Goal: Task Accomplishment & Management: Complete application form

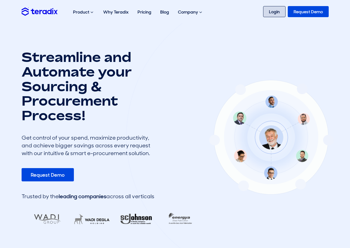
click at [272, 15] on link "Login" at bounding box center [274, 11] width 22 height 11
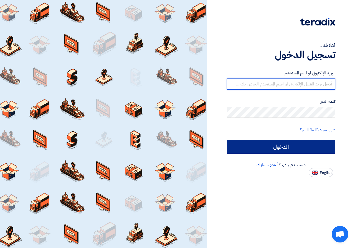
type input "[EMAIL_ADDRESS][DOMAIN_NAME]"
click at [286, 144] on input "الدخول" at bounding box center [281, 147] width 108 height 14
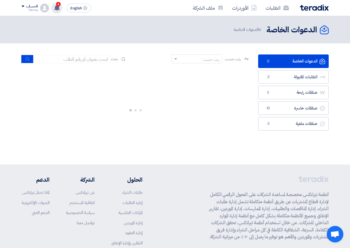
click at [56, 9] on use at bounding box center [57, 8] width 6 height 6
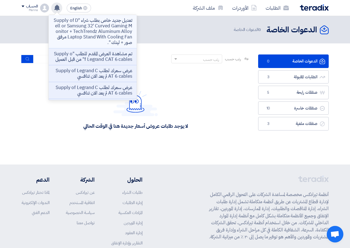
click at [77, 31] on p "تعديل جديد خاص بطلب شراء "Supply of Dell or Samsung 32' Curved Gaming Monitor +…" at bounding box center [92, 32] width 79 height 28
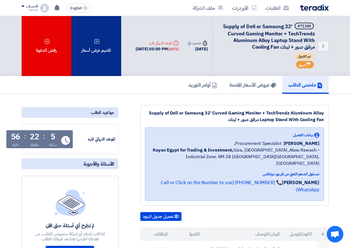
click at [90, 55] on div "تقديم عرض أسعار" at bounding box center [96, 46] width 50 height 60
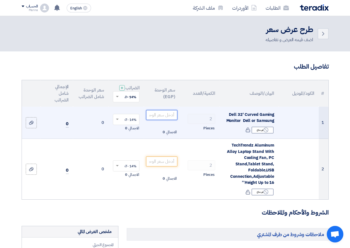
click at [153, 119] on input "number" at bounding box center [161, 115] width 31 height 10
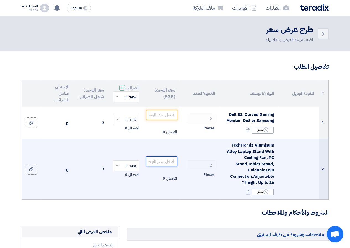
click at [162, 163] on input "number" at bounding box center [161, 162] width 31 height 10
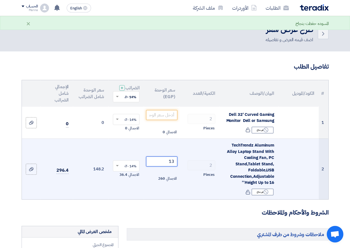
type input "1"
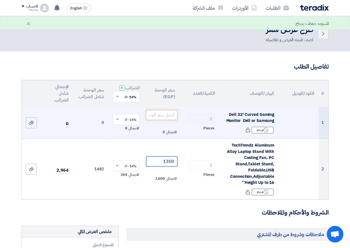
type input "1300"
click at [151, 119] on input "number" at bounding box center [161, 115] width 31 height 10
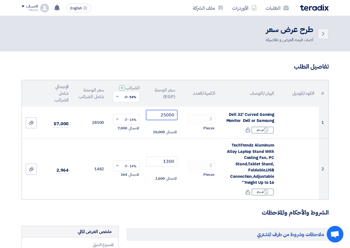
type input "25000"
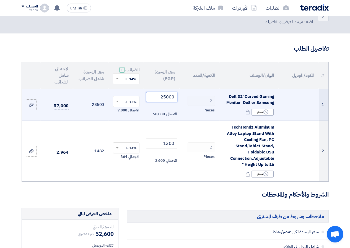
scroll to position [28, 0]
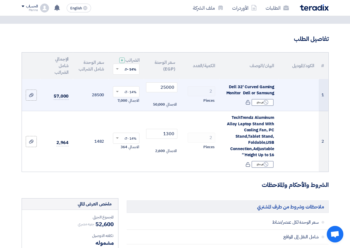
drag, startPoint x: 234, startPoint y: 96, endPoint x: 249, endPoint y: 101, distance: 15.0
click at [235, 96] on span "Dell 32' Curved Gaming Monitor Dell or Samsung" at bounding box center [251, 90] width 48 height 12
click at [234, 88] on td "Dell 32' Curved Gaming Monitor Dell or Samsung Reject غير متاح" at bounding box center [249, 95] width 59 height 32
click at [233, 90] on span "Dell 32' Curved Gaming Monitor Dell or Samsung" at bounding box center [251, 90] width 48 height 12
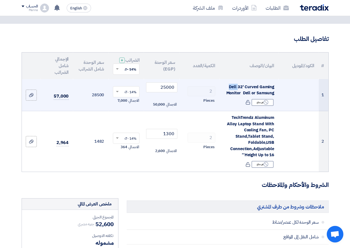
click at [233, 90] on span "Dell 32' Curved Gaming Monitor Dell or Samsung" at bounding box center [251, 90] width 48 height 12
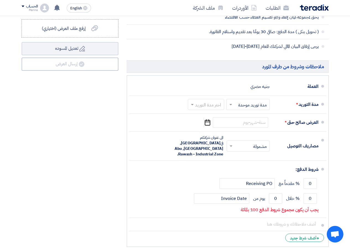
scroll to position [305, 0]
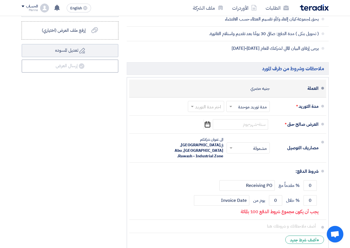
click at [258, 92] on div "جنيه مصري" at bounding box center [260, 88] width 19 height 11
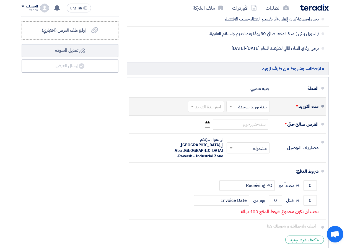
click at [210, 111] on input "text" at bounding box center [205, 107] width 34 height 8
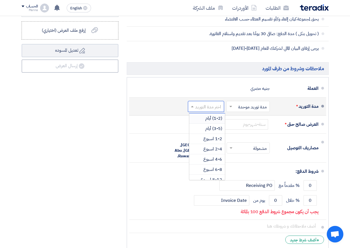
click at [202, 124] on div "(1-2) أيام" at bounding box center [207, 119] width 36 height 10
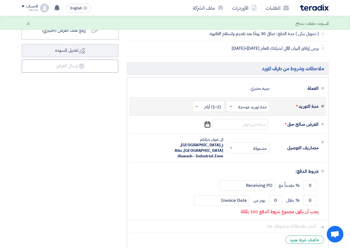
click at [240, 111] on input "text" at bounding box center [247, 107] width 41 height 8
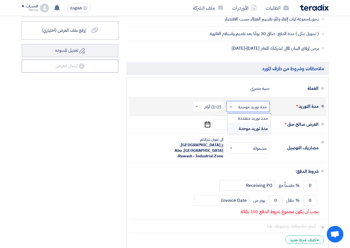
click at [240, 111] on input "text" at bounding box center [247, 107] width 41 height 8
click at [186, 112] on div "مدة التوريد * اختر مدة التوريد × مدة توريد موحدة × مدد توريد متعددة مدة توريد م…" at bounding box center [226, 106] width 185 height 13
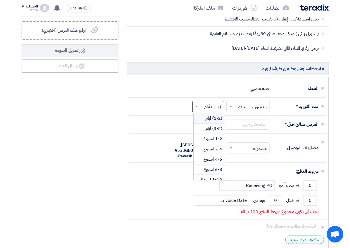
click at [200, 111] on input "text" at bounding box center [207, 107] width 29 height 8
click at [213, 132] on span "(3-5) أيام" at bounding box center [214, 128] width 17 height 7
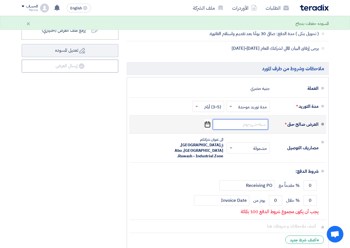
click at [253, 130] on input at bounding box center [240, 124] width 55 height 11
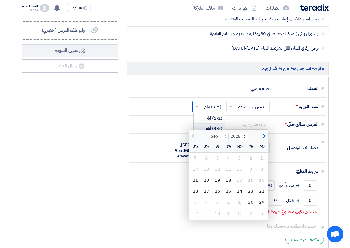
click at [215, 111] on input "text" at bounding box center [207, 107] width 29 height 8
click at [216, 122] on span "(1-2) أيام" at bounding box center [214, 118] width 17 height 7
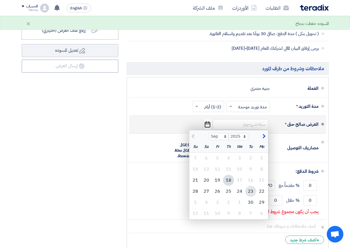
click at [248, 196] on div "23" at bounding box center [250, 191] width 11 height 11
type input "9/23/2025"
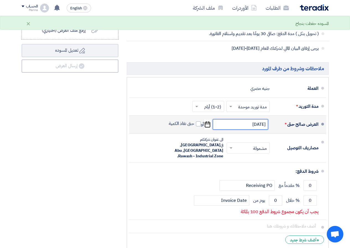
click at [227, 127] on input "9/23/2025" at bounding box center [240, 124] width 55 height 11
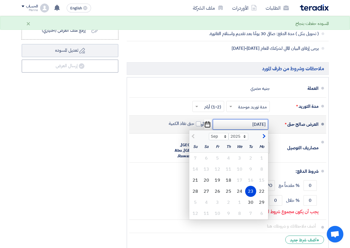
click at [227, 127] on input "9/23/2025" at bounding box center [240, 124] width 55 height 11
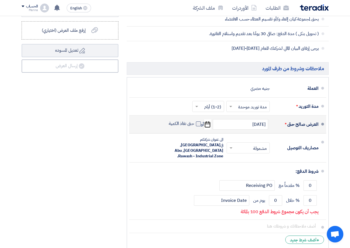
click at [198, 127] on span at bounding box center [198, 124] width 5 height 5
click at [194, 130] on input "حتى نفاذ الكمية" at bounding box center [181, 126] width 27 height 11
checkbox input "true"
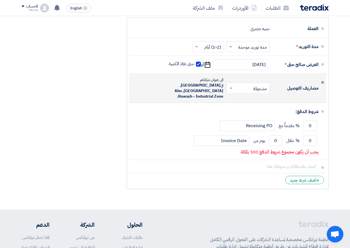
scroll to position [388, 0]
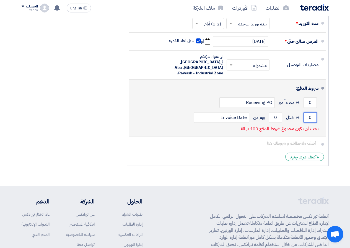
drag, startPoint x: 308, startPoint y: 111, endPoint x: 314, endPoint y: 112, distance: 6.5
click at [314, 112] on input "0" at bounding box center [310, 117] width 13 height 11
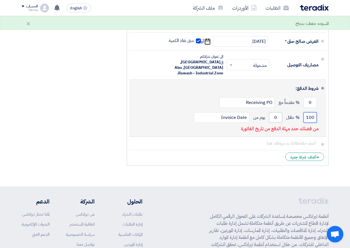
type input "100"
drag, startPoint x: 275, startPoint y: 109, endPoint x: 279, endPoint y: 111, distance: 4.6
click at [279, 112] on input "0" at bounding box center [275, 117] width 13 height 11
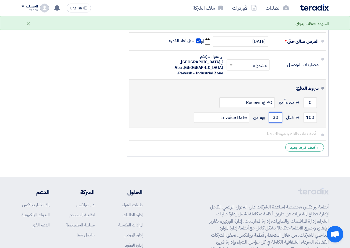
type input "30"
click at [168, 95] on div "0 % مقدماً مع Receiving PO" at bounding box center [226, 102] width 185 height 15
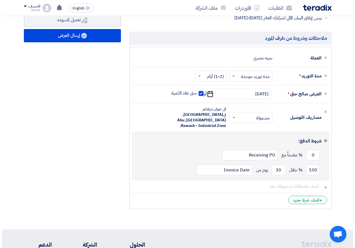
scroll to position [222, 0]
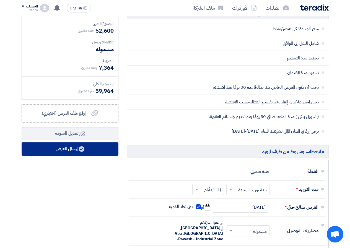
click at [81, 152] on use at bounding box center [82, 150] width 6 height 6
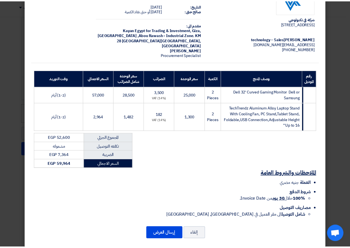
scroll to position [29, 0]
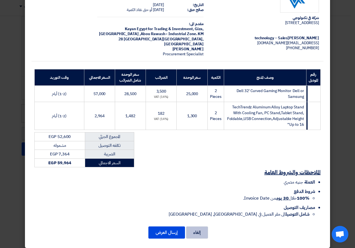
click at [202, 229] on button "إلغاء" at bounding box center [197, 233] width 22 height 12
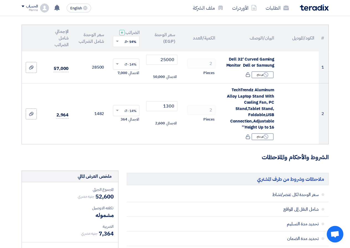
scroll to position [0, 0]
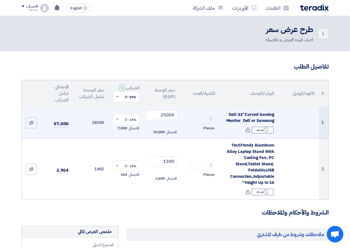
click at [264, 124] on span "Dell 32' Curved Gaming Monitor Dell or Samsung" at bounding box center [251, 118] width 48 height 12
click at [258, 134] on div "Reject غير متاح" at bounding box center [263, 130] width 22 height 7
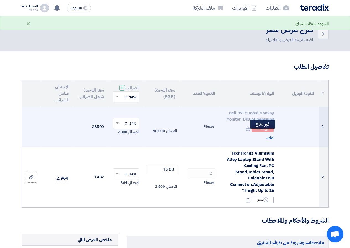
click at [256, 132] on div "Reject غير متاح" at bounding box center [263, 128] width 22 height 7
click at [273, 140] on span "اعاده" at bounding box center [271, 138] width 8 height 6
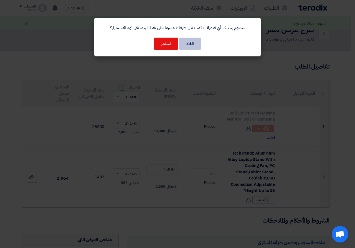
click at [188, 48] on button "الغاء" at bounding box center [190, 44] width 22 height 12
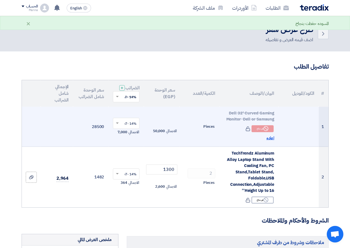
click at [268, 142] on span "اعاده" at bounding box center [271, 138] width 8 height 6
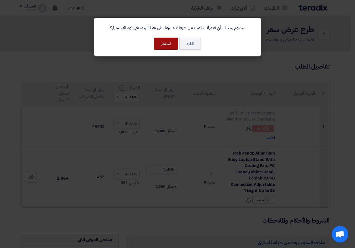
click at [170, 45] on button "استمر" at bounding box center [166, 44] width 24 height 12
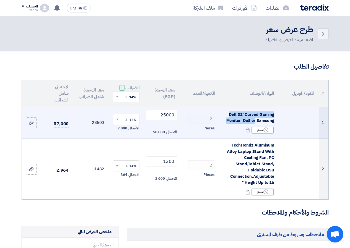
drag, startPoint x: 255, startPoint y: 124, endPoint x: 283, endPoint y: 130, distance: 28.7
click at [283, 130] on tr "1 Dell 32' Curved Gaming Monitor Dell or Samsung Reject غير متاح" at bounding box center [175, 123] width 307 height 32
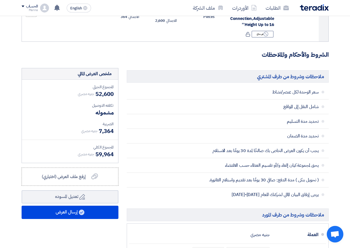
scroll to position [166, 0]
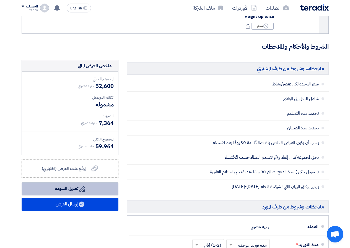
click at [74, 194] on button "Draft تعديل المسوده" at bounding box center [70, 189] width 97 height 13
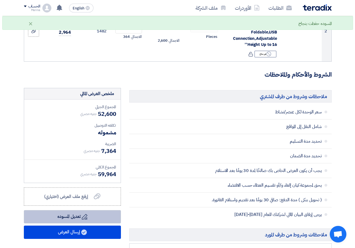
scroll to position [138, 0]
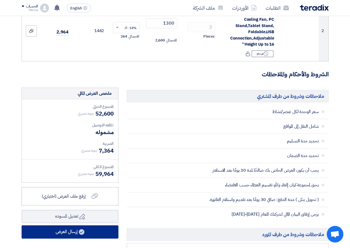
click at [46, 238] on button "إرسال العرض" at bounding box center [70, 232] width 97 height 13
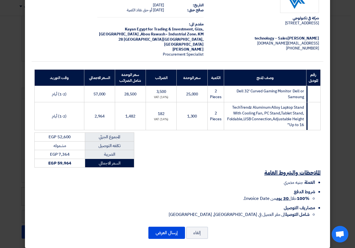
scroll to position [29, 0]
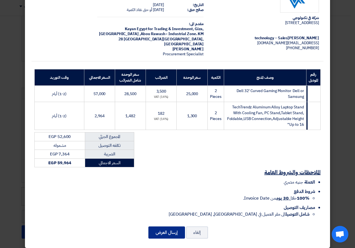
click at [176, 227] on button "إرسال العرض" at bounding box center [166, 233] width 37 height 12
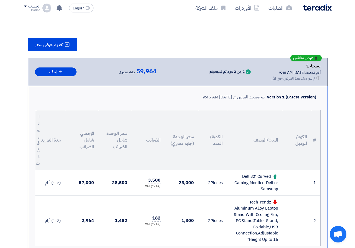
scroll to position [76, 0]
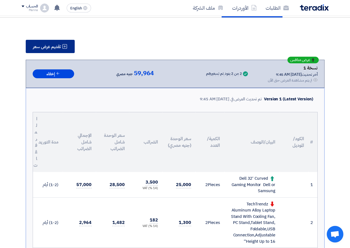
click at [53, 49] on span "تقديم عرض سعر" at bounding box center [47, 47] width 28 height 4
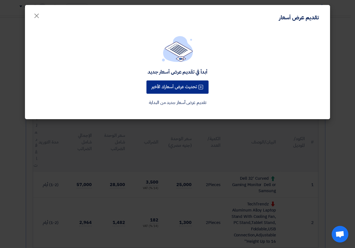
click at [165, 87] on button "تحديث عرض أسعارك الأخير" at bounding box center [177, 87] width 62 height 13
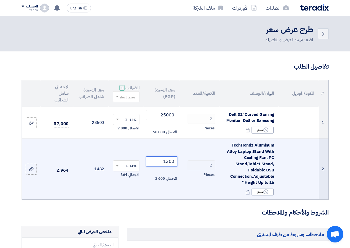
drag, startPoint x: 163, startPoint y: 164, endPoint x: 169, endPoint y: 166, distance: 5.6
click at [169, 166] on input "1300" at bounding box center [161, 162] width 31 height 10
click at [166, 166] on input "1003" at bounding box center [161, 162] width 31 height 10
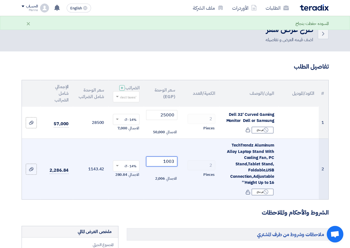
drag, startPoint x: 166, startPoint y: 166, endPoint x: 175, endPoint y: 168, distance: 9.1
click at [175, 167] on input "1003" at bounding box center [161, 162] width 31 height 10
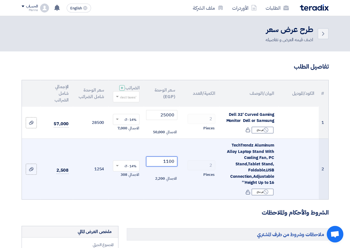
type input "1100"
click at [121, 197] on td "14% -VAT × الاجمالي 308" at bounding box center [126, 169] width 35 height 61
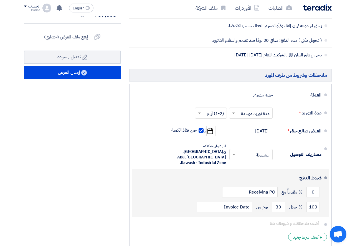
scroll to position [305, 0]
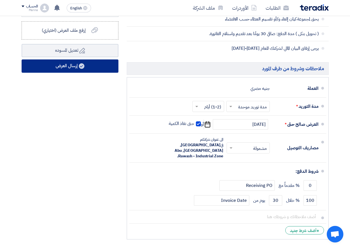
click at [84, 73] on button "إرسال العرض" at bounding box center [70, 66] width 97 height 13
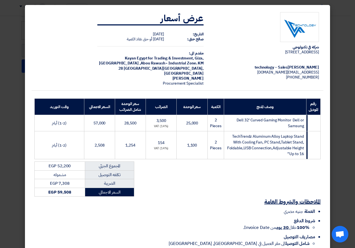
scroll to position [29, 0]
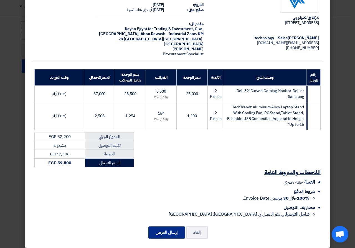
click at [172, 227] on button "إرسال العرض" at bounding box center [166, 233] width 37 height 12
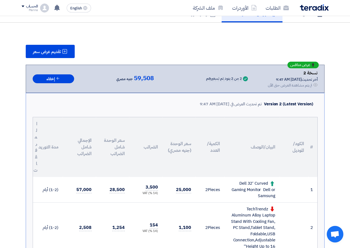
scroll to position [55, 0]
